Goal: Task Accomplishment & Management: Use online tool/utility

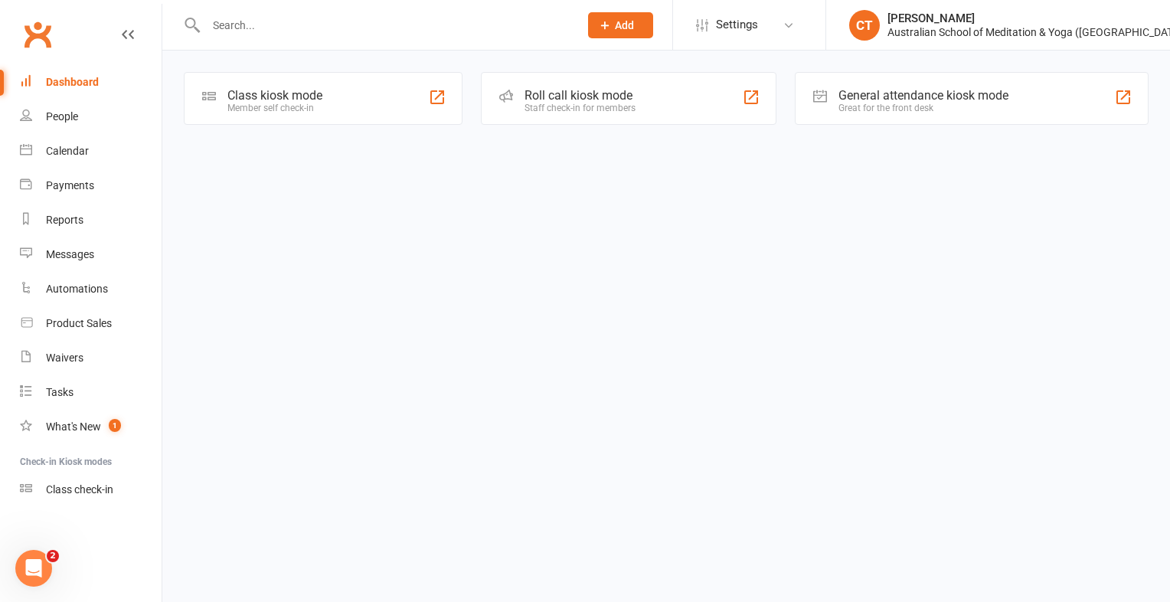
click at [272, 93] on div "Class kiosk mode" at bounding box center [274, 95] width 95 height 15
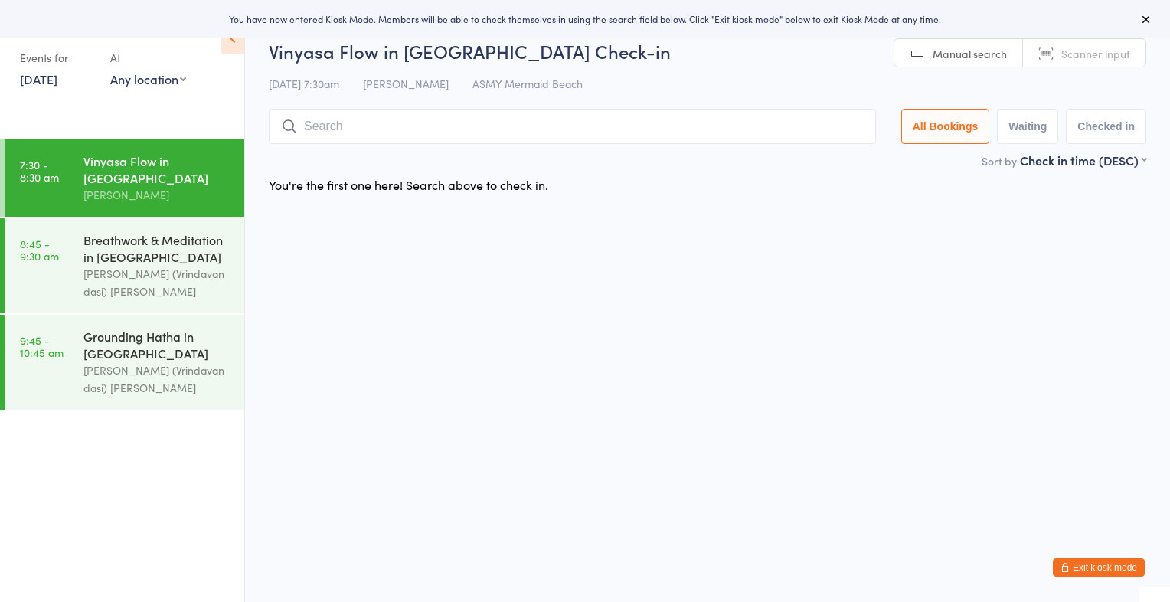
click at [42, 84] on link "13 Sep, 2025" at bounding box center [39, 78] width 38 height 17
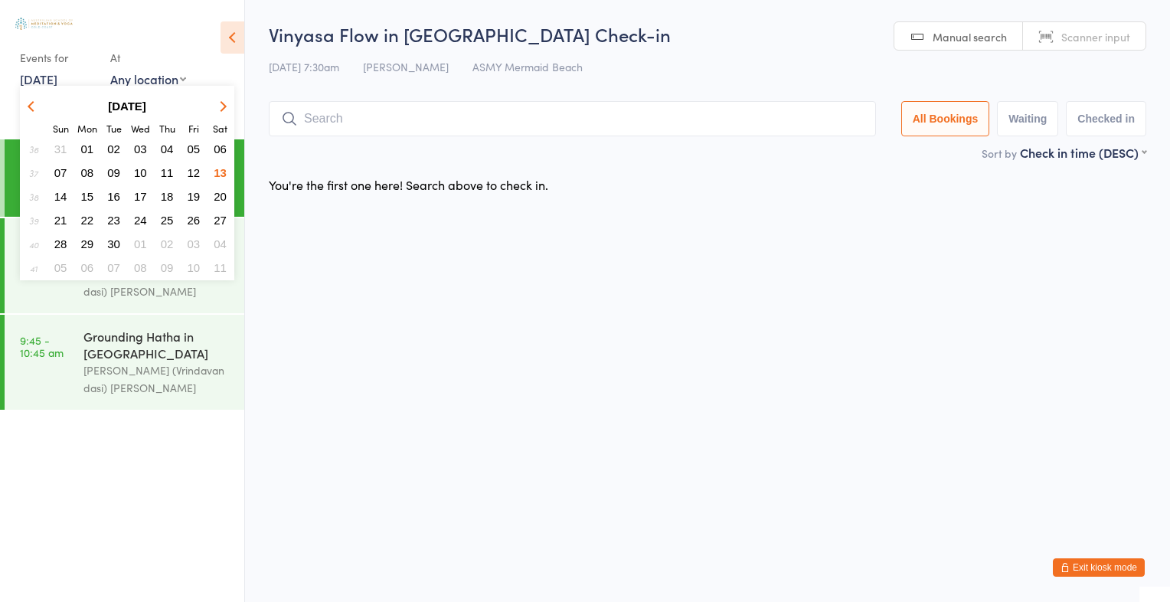
click at [194, 167] on span "12" at bounding box center [194, 172] width 13 height 13
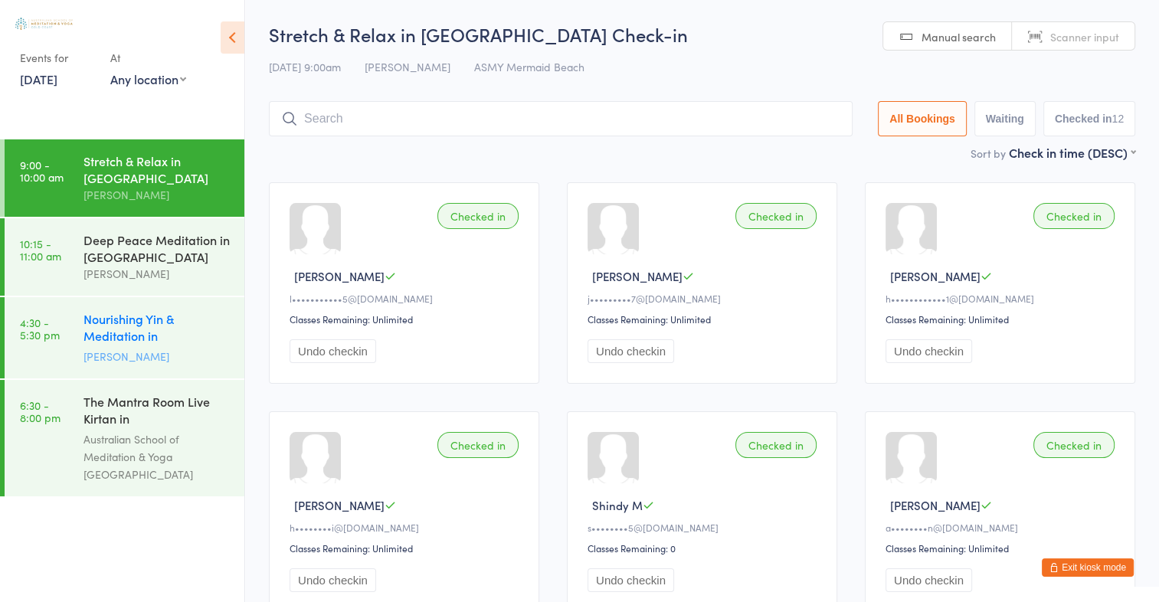
click at [117, 325] on div "Nourishing Yin & Meditation in Mermaid Beach" at bounding box center [157, 329] width 148 height 38
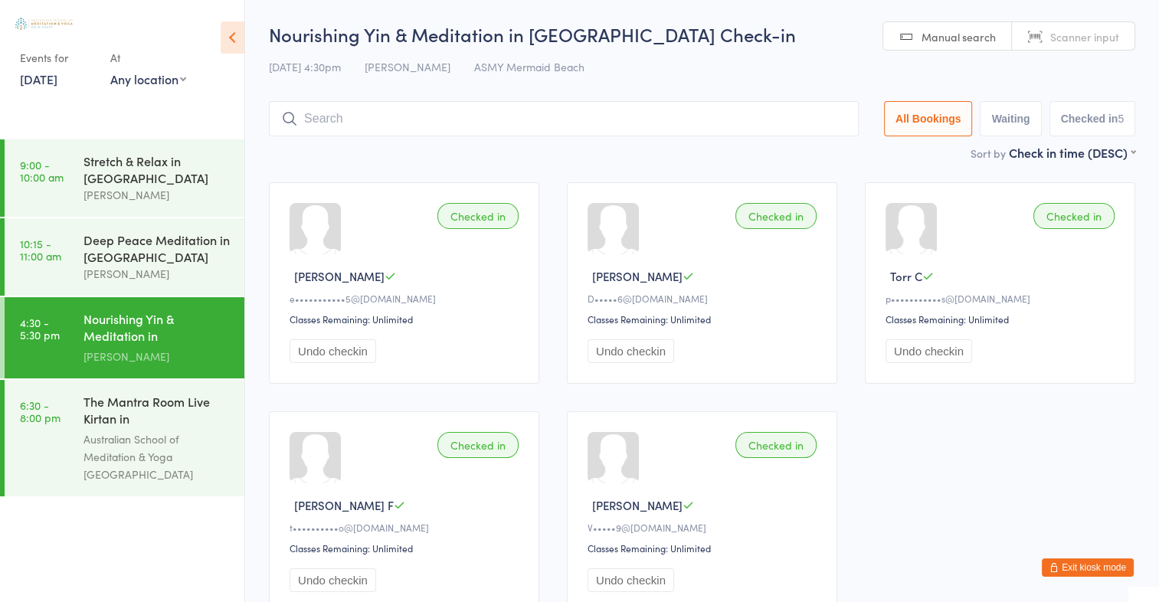
click at [57, 83] on link "12 Sep, 2025" at bounding box center [39, 78] width 38 height 17
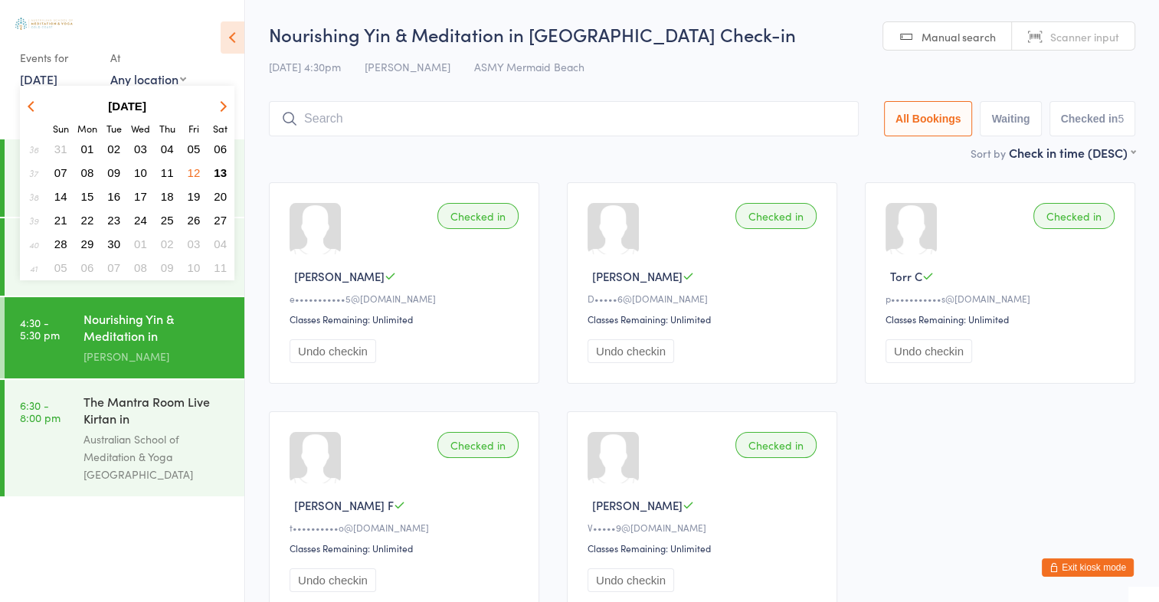
click at [219, 170] on span "13" at bounding box center [220, 172] width 13 height 13
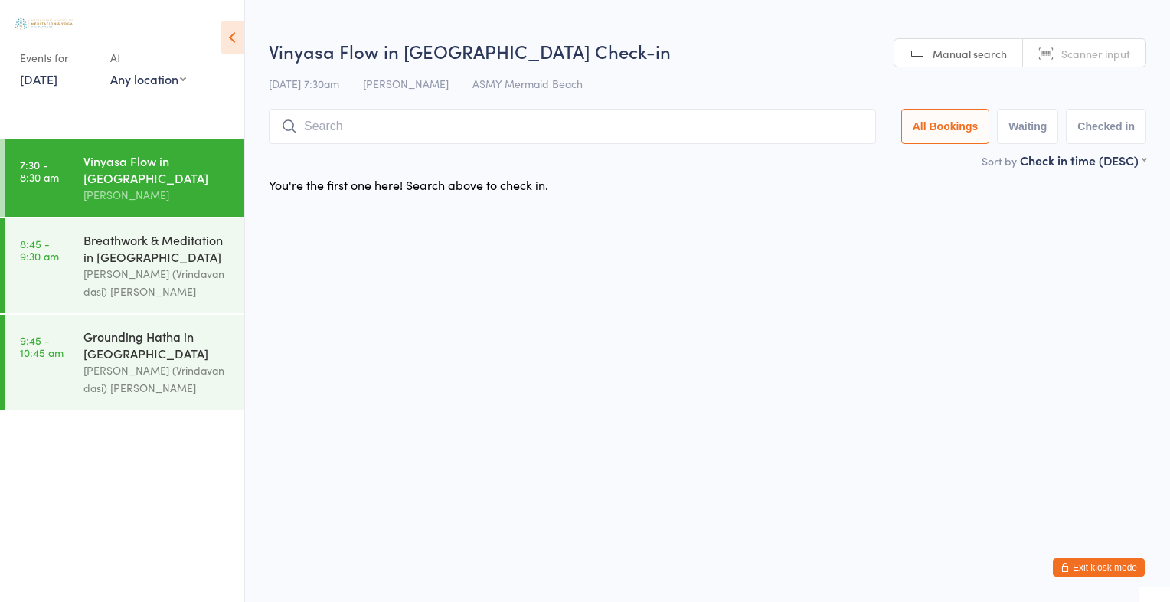
click at [1113, 49] on span "Scanner input" at bounding box center [1095, 53] width 69 height 15
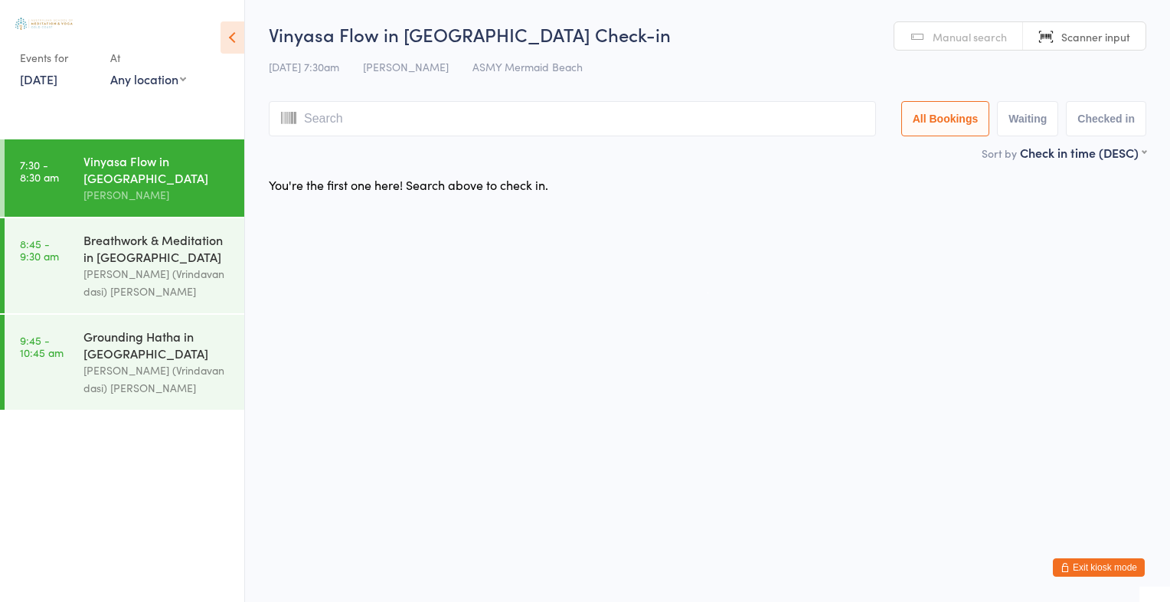
click at [1113, 51] on div "Vinyasa Flow in Mermaid Beach Check-in 13 Sep 7:30am Carolyn Taylor ASMY Mermai…" at bounding box center [708, 82] width 878 height 123
click at [396, 123] on input "search" at bounding box center [572, 118] width 607 height 35
click at [986, 36] on span "Manual search" at bounding box center [970, 36] width 74 height 15
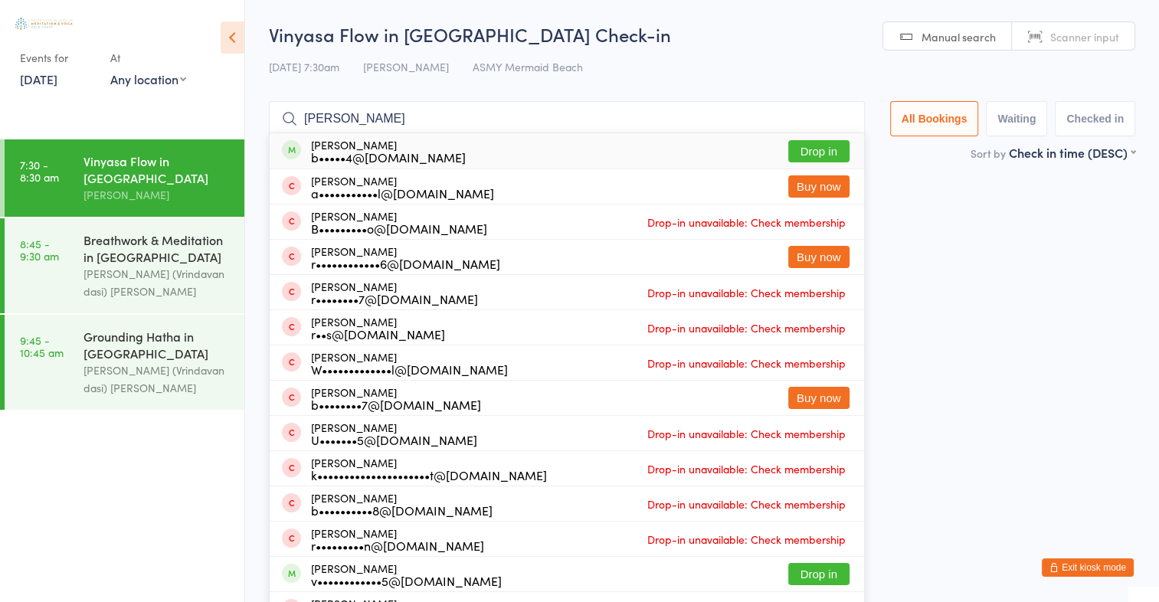
type input "Broni Russel"
click at [810, 152] on button "Drop in" at bounding box center [818, 151] width 61 height 22
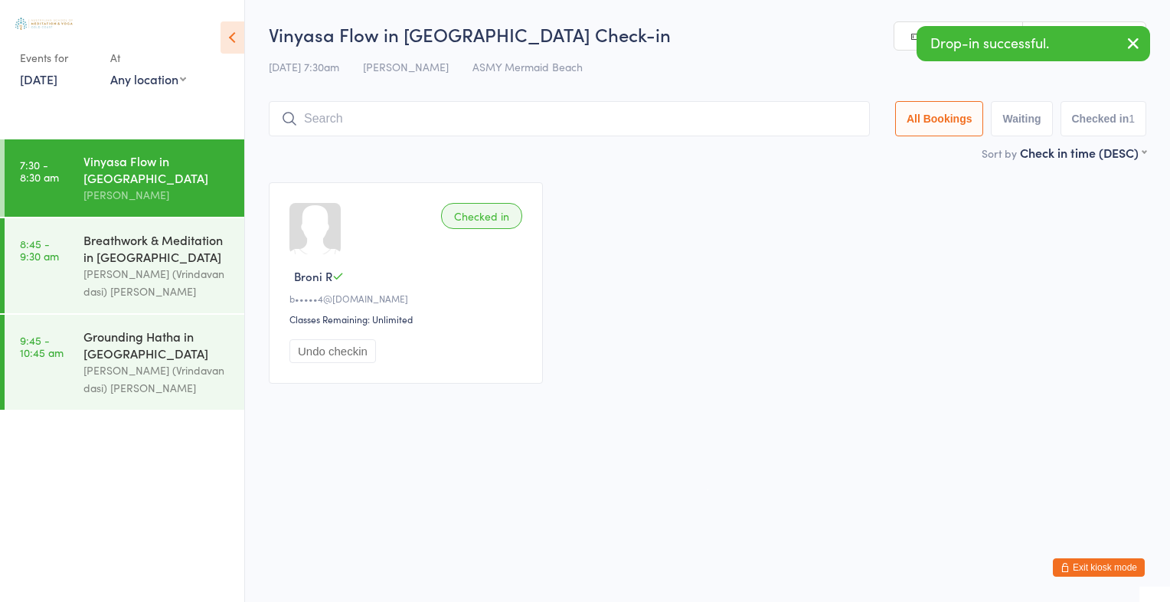
click at [1135, 44] on icon "button" at bounding box center [1133, 43] width 18 height 19
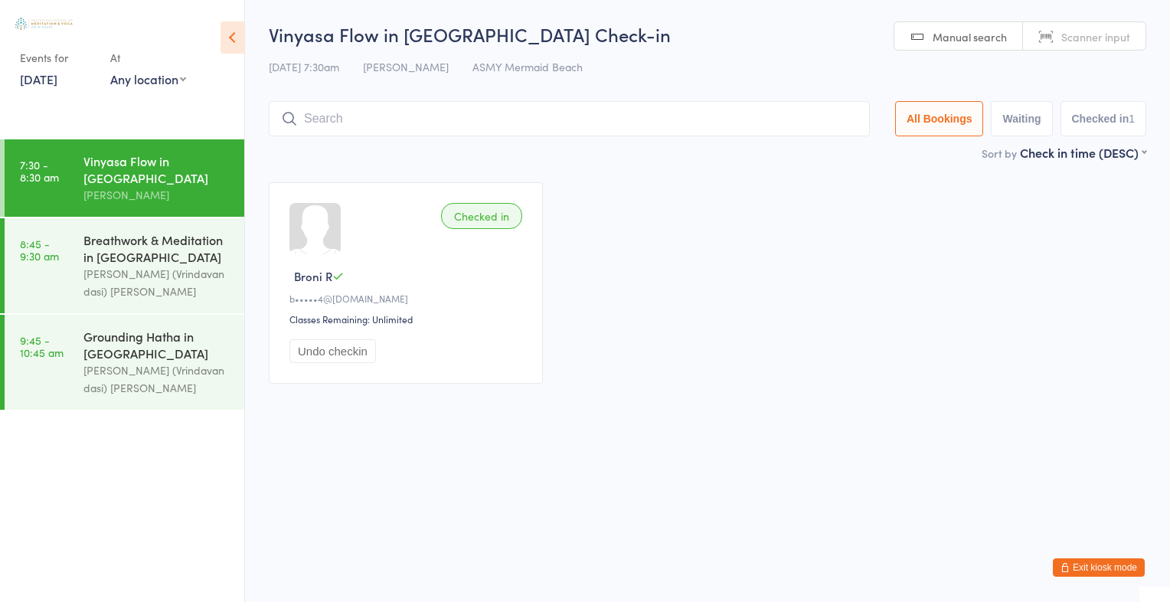
click at [1112, 34] on span "Scanner input" at bounding box center [1095, 36] width 69 height 15
type input "2543"
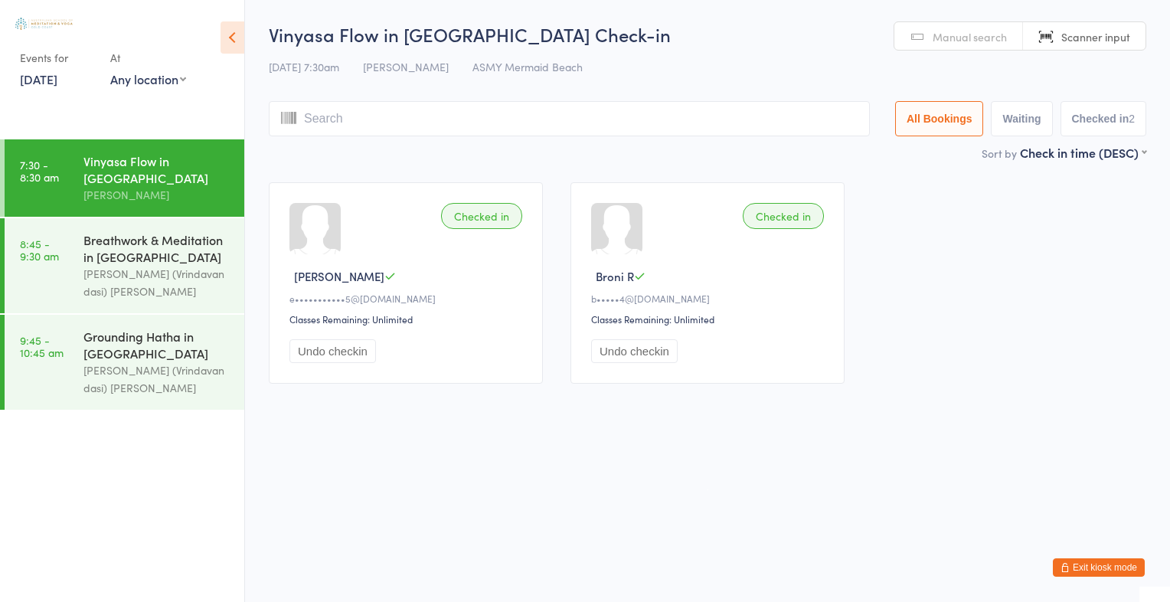
click at [983, 35] on span "Manual search" at bounding box center [970, 36] width 74 height 15
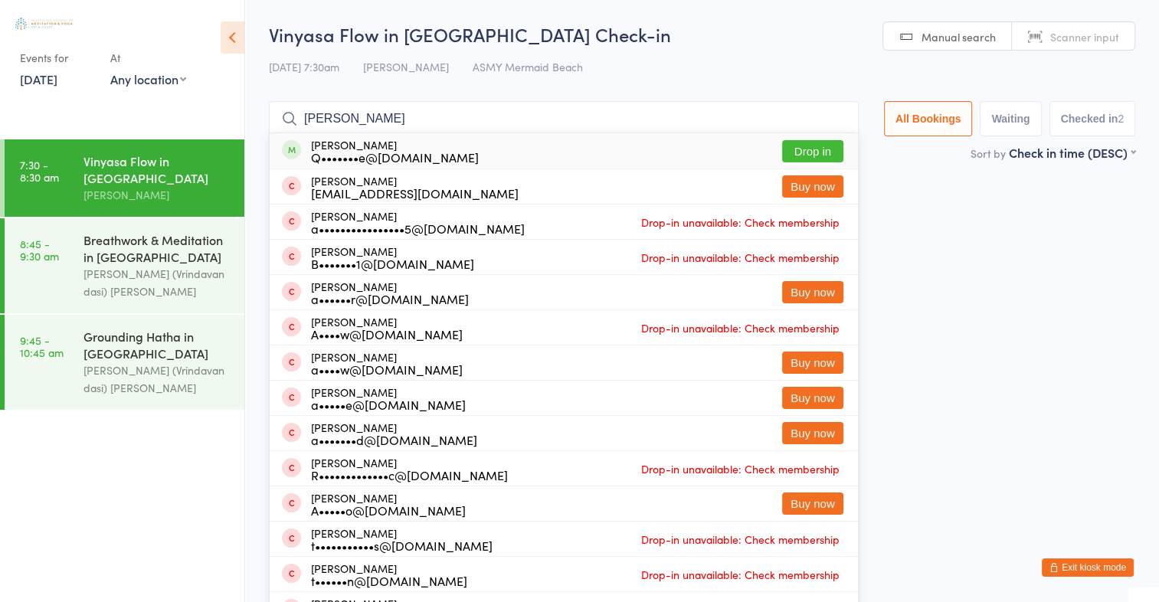
type input "andrew currie"
click at [804, 149] on button "Drop in" at bounding box center [812, 151] width 61 height 22
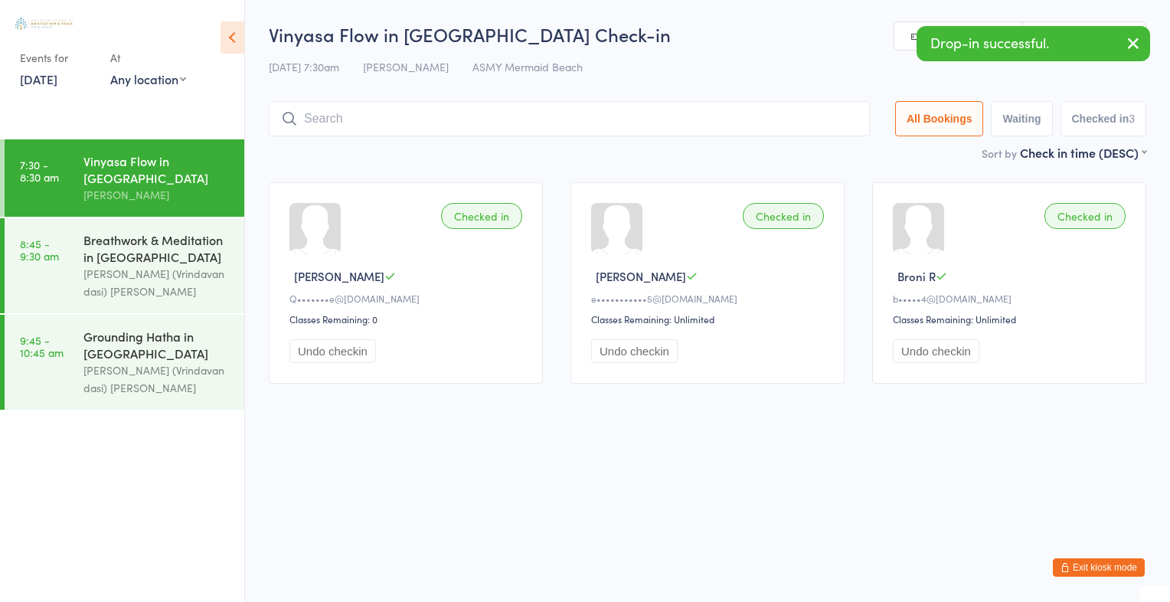
click at [1131, 47] on icon "button" at bounding box center [1133, 43] width 18 height 19
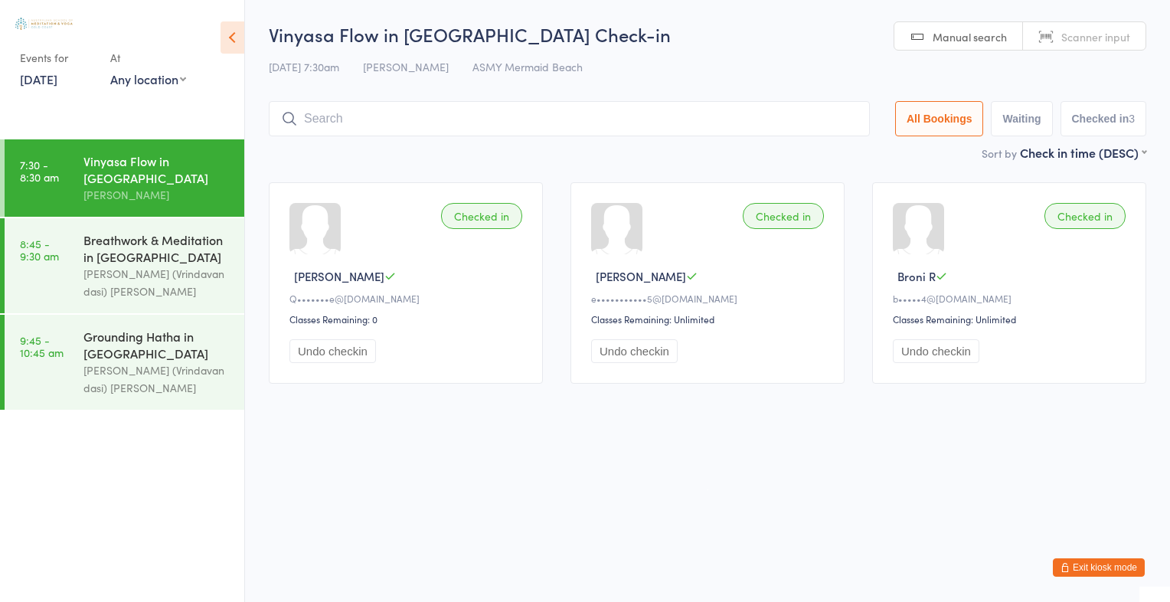
click at [1106, 44] on link "Scanner input" at bounding box center [1084, 36] width 123 height 29
click at [1075, 40] on span "Scanner input" at bounding box center [1095, 36] width 69 height 15
type input "1695"
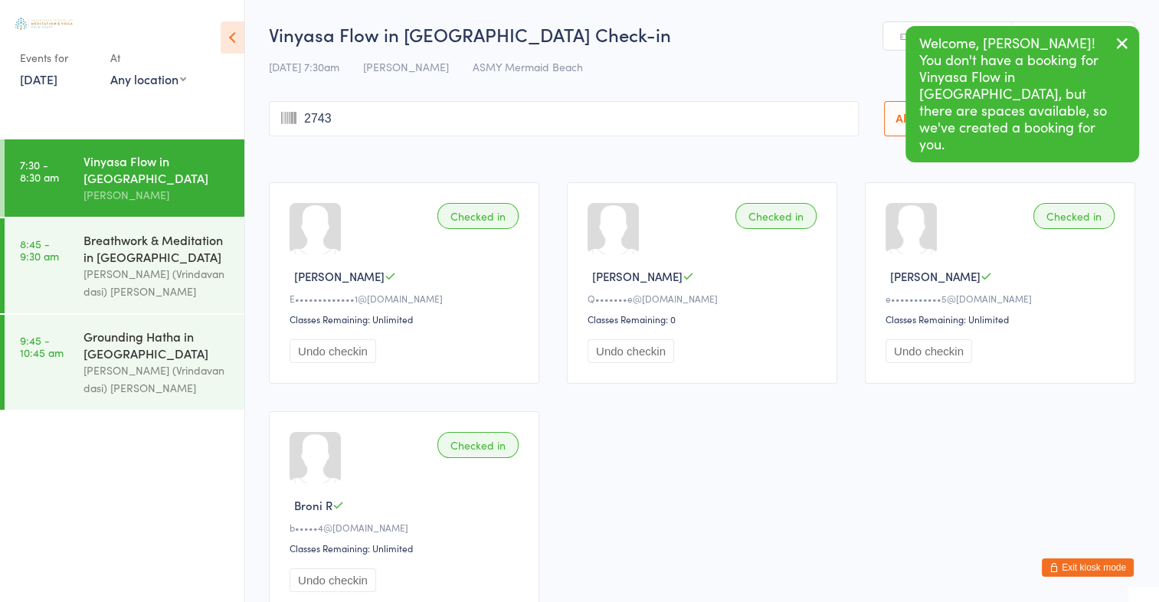
type input "2743"
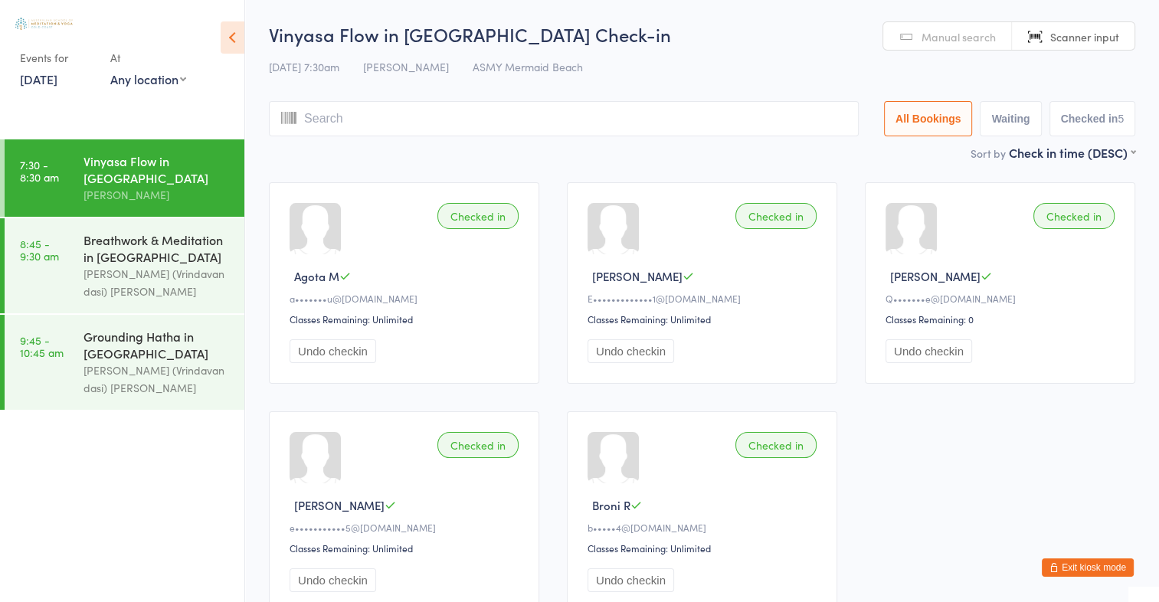
type input "e"
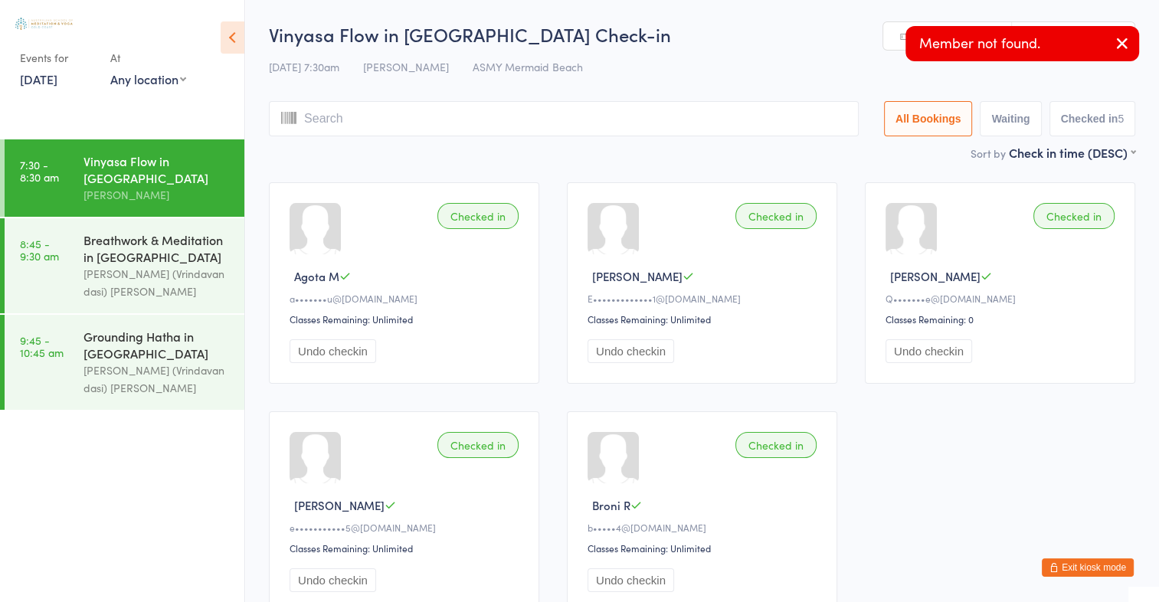
type input "k"
click at [1131, 48] on button "button" at bounding box center [1122, 44] width 34 height 35
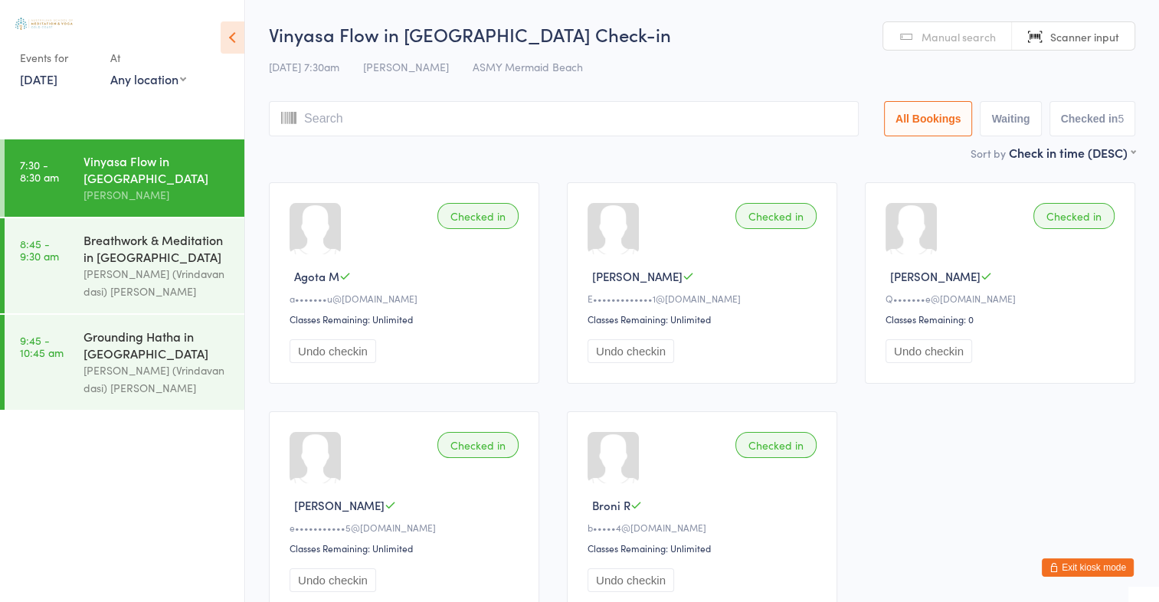
click at [995, 37] on span "Manual search" at bounding box center [958, 36] width 74 height 15
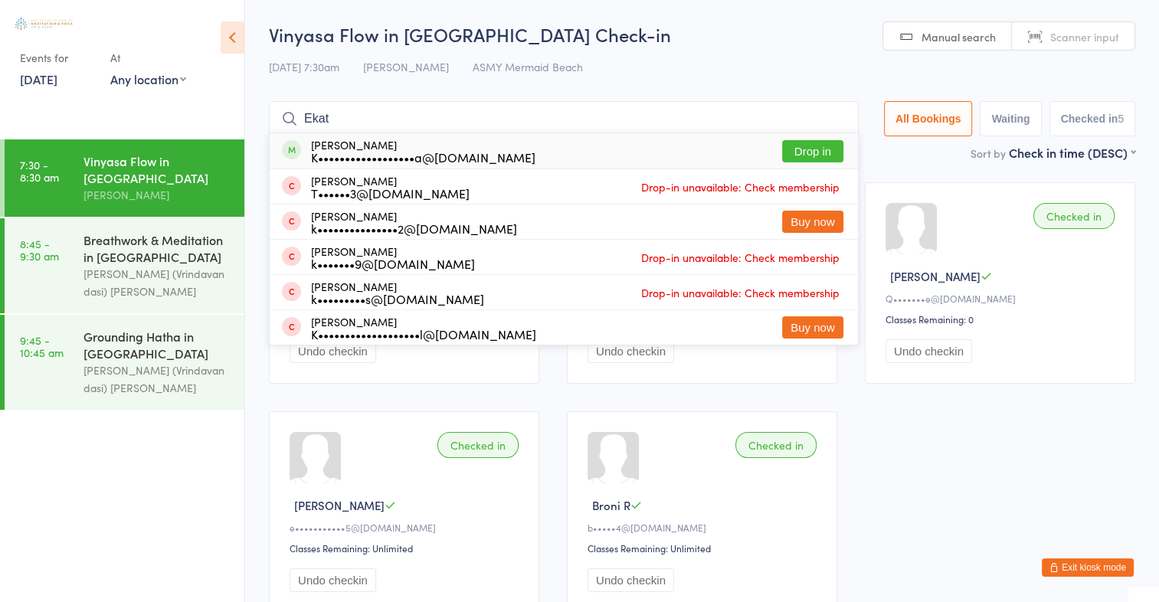
type input "Ekat"
click at [816, 155] on button "Drop in" at bounding box center [812, 151] width 61 height 22
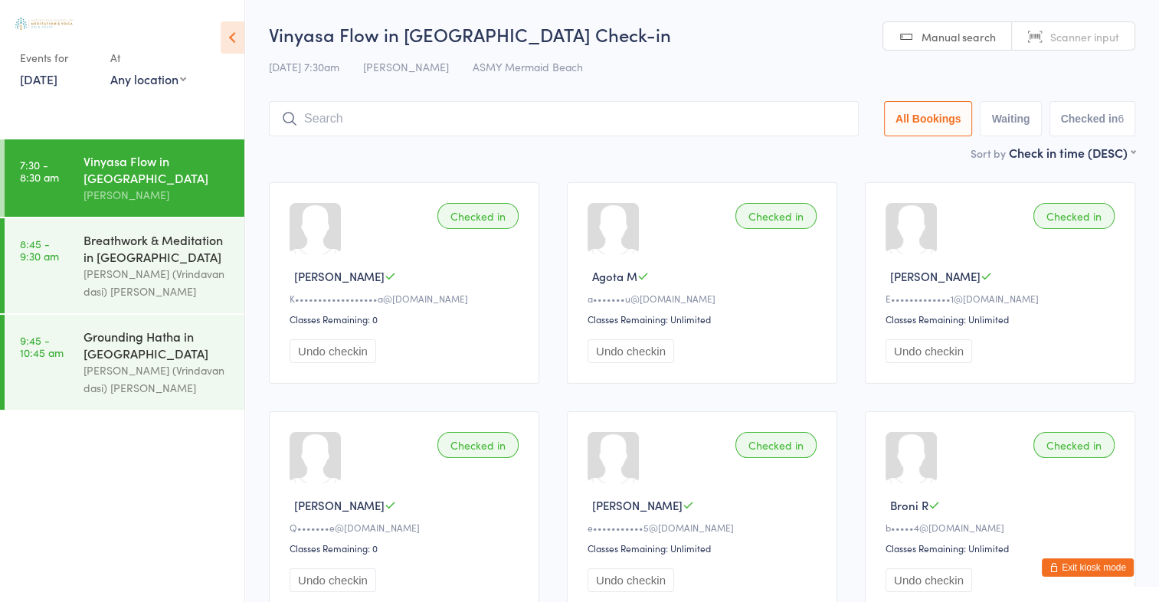
click at [1088, 37] on span "Scanner input" at bounding box center [1084, 36] width 69 height 15
